Goal: Find specific page/section: Find specific page/section

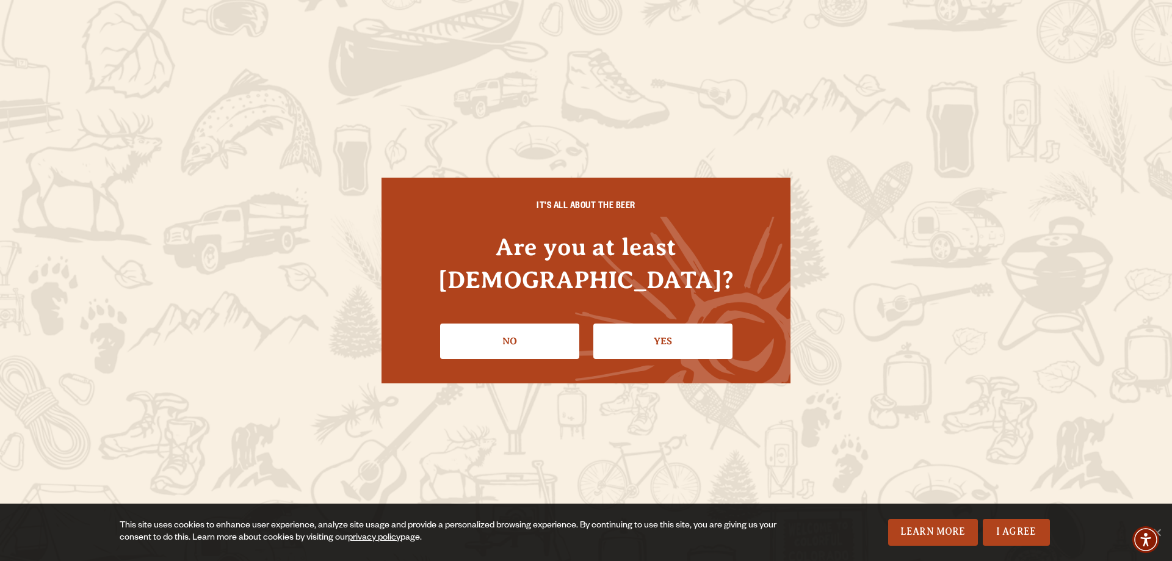
click at [672, 327] on link "Yes" at bounding box center [663, 341] width 139 height 35
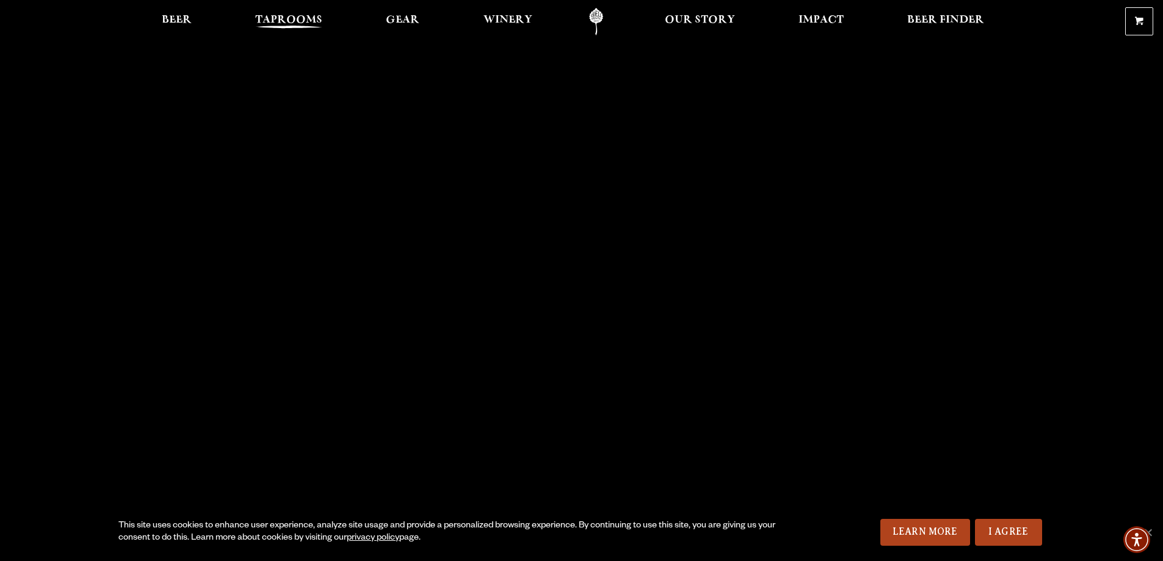
click at [261, 20] on span "Taprooms" at bounding box center [288, 20] width 67 height 10
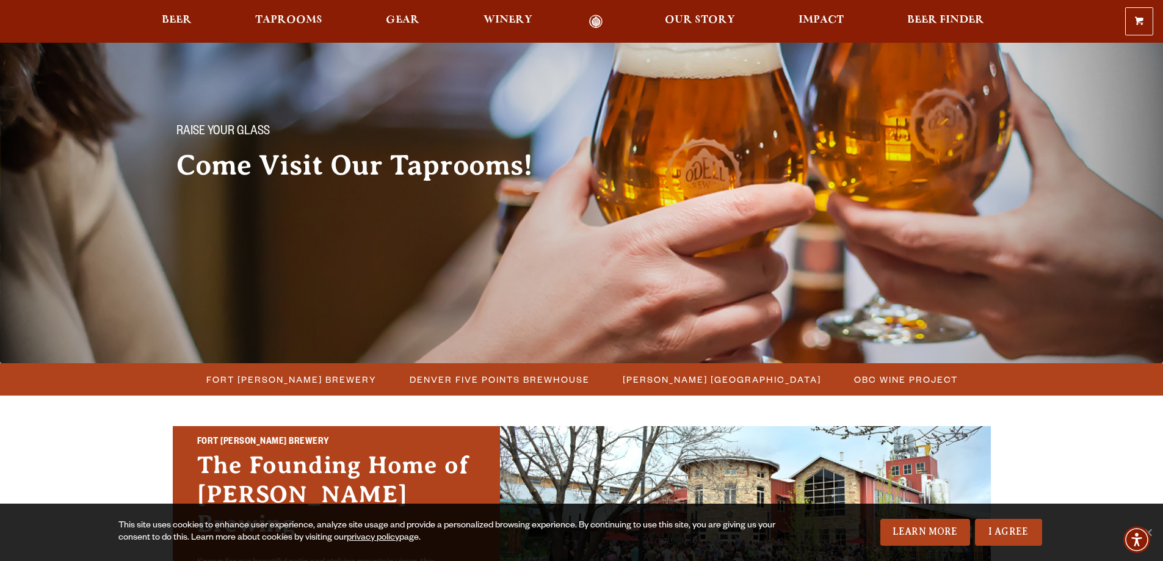
scroll to position [61, 0]
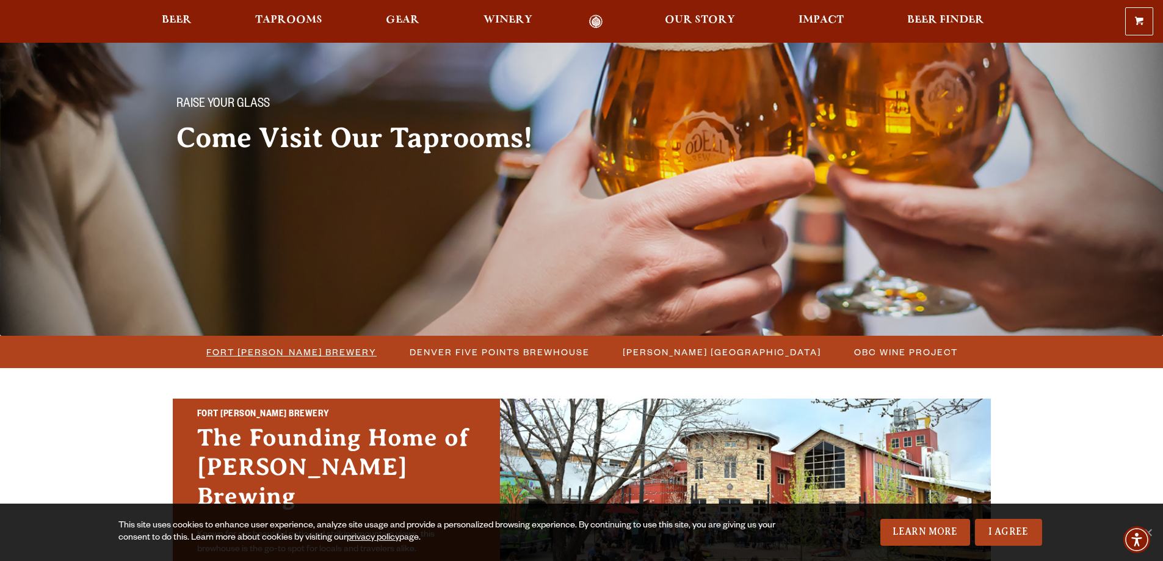
click at [297, 352] on span "Fort [PERSON_NAME] Brewery" at bounding box center [291, 352] width 170 height 18
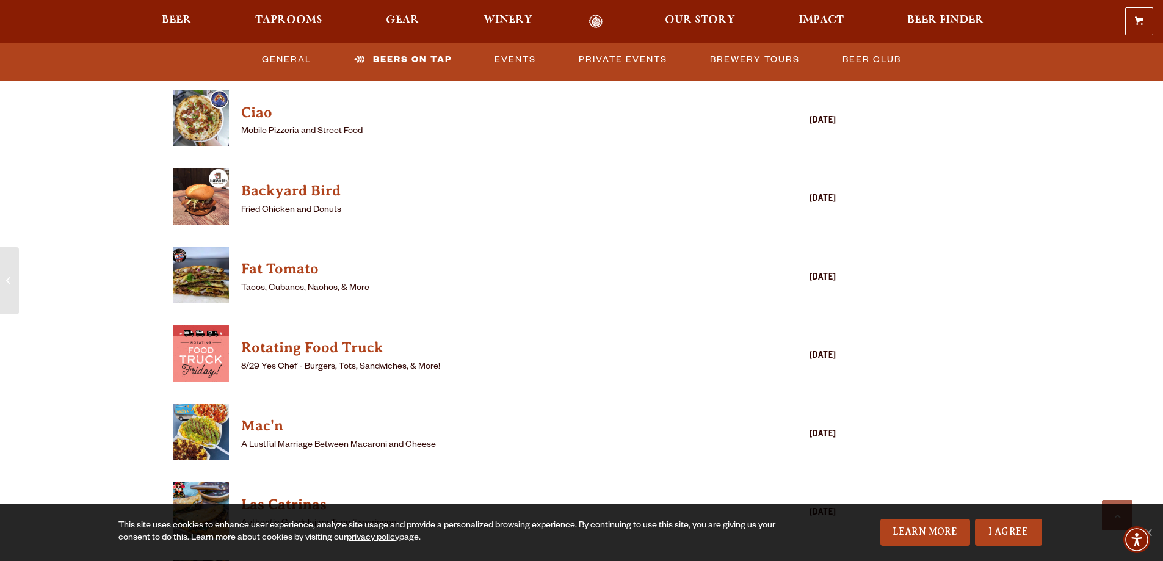
scroll to position [3236, 0]
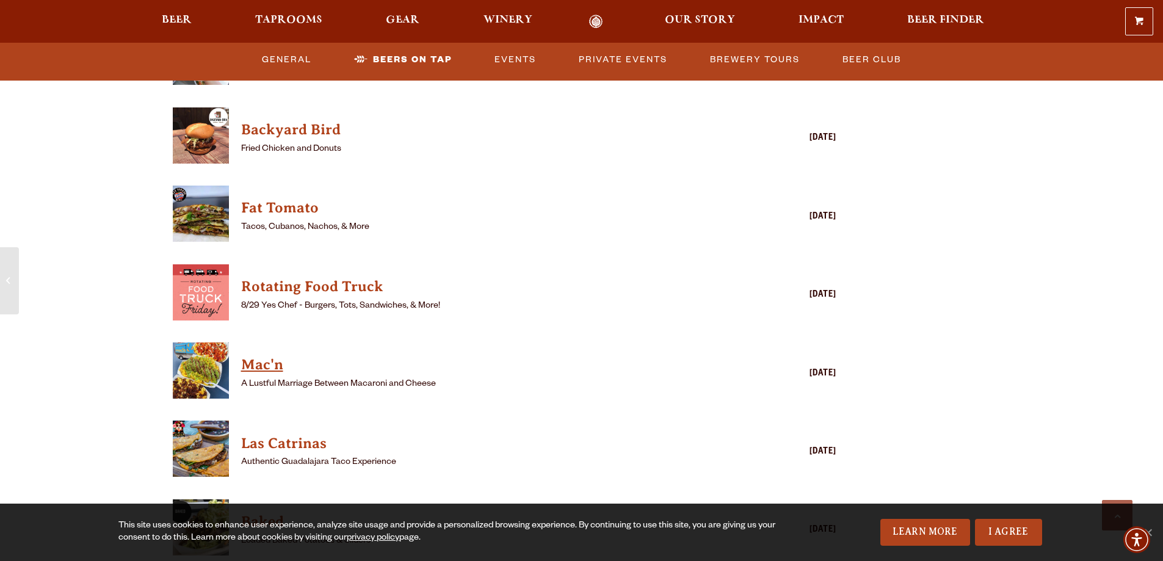
click at [262, 355] on h4 "Mac'n" at bounding box center [487, 365] width 492 height 20
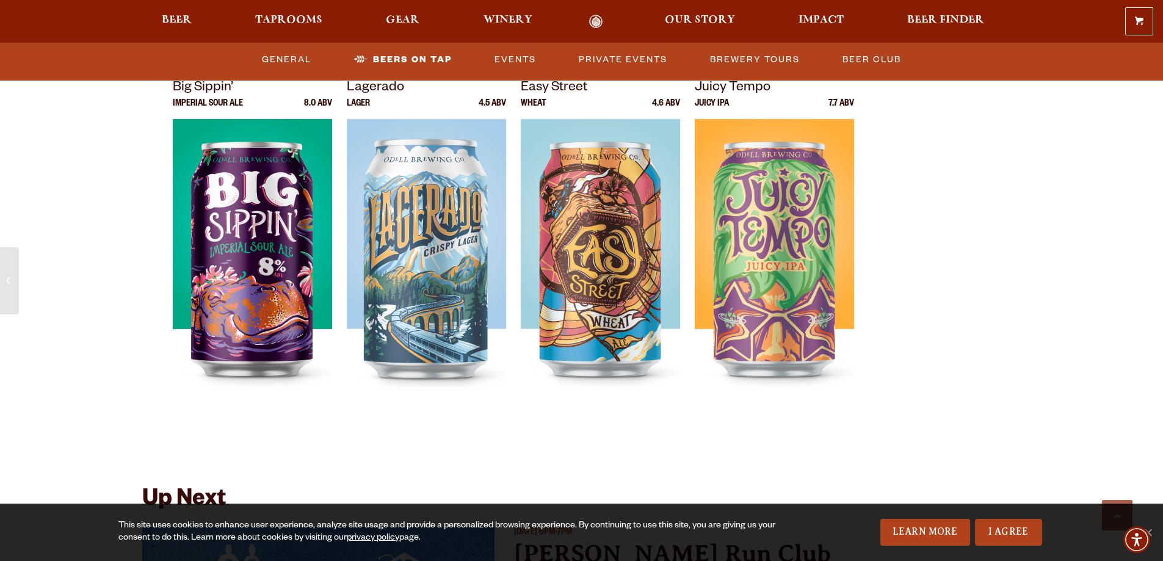
scroll to position [4152, 0]
